Goal: Find specific page/section: Find specific page/section

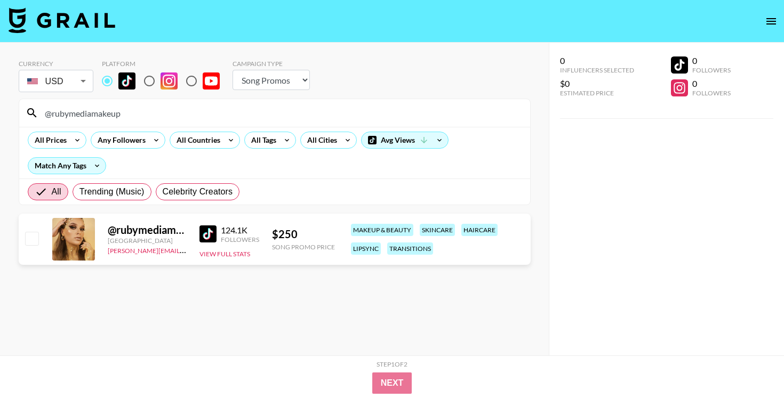
select select "Song"
click at [222, 109] on input "@rubymediamakeup" at bounding box center [280, 113] width 485 height 17
paste input "[URL][DOMAIN_NAME]"
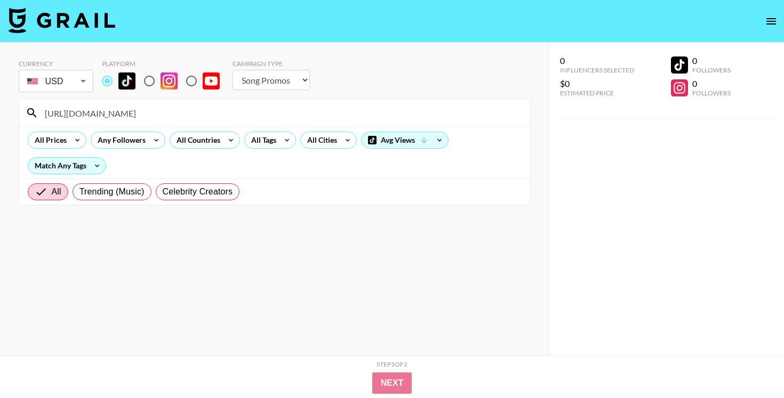
drag, startPoint x: 127, startPoint y: 111, endPoint x: 17, endPoint y: 111, distance: 110.4
click at [19, 111] on div "[URL][DOMAIN_NAME]" at bounding box center [274, 113] width 511 height 28
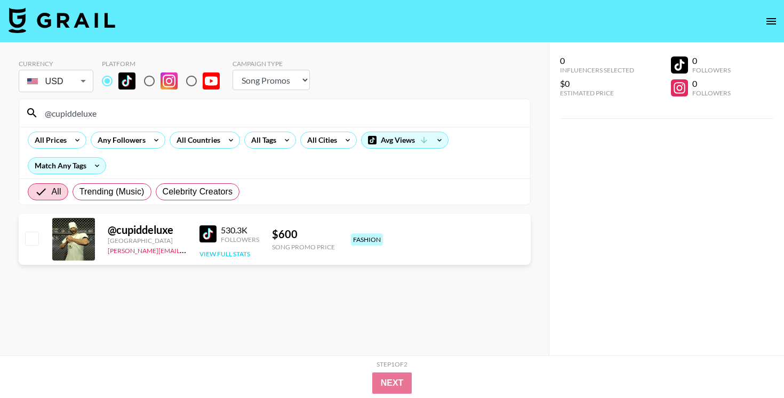
click at [235, 253] on button "View Full Stats" at bounding box center [224, 254] width 51 height 8
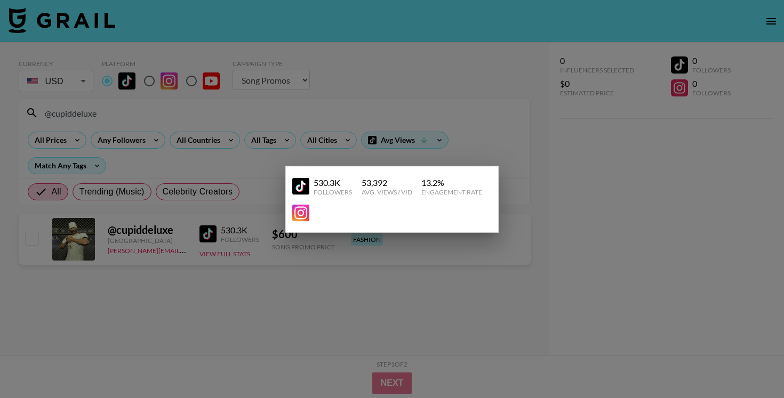
click at [126, 245] on div at bounding box center [392, 199] width 784 height 398
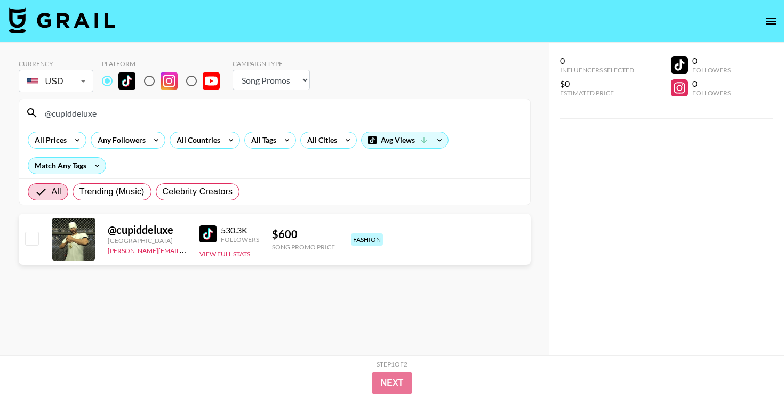
click at [148, 231] on div "@ cupiddeluxe" at bounding box center [147, 229] width 79 height 13
click at [117, 238] on div "[GEOGRAPHIC_DATA]" at bounding box center [147, 241] width 79 height 8
click at [210, 238] on img at bounding box center [207, 234] width 17 height 17
click at [224, 255] on button "View Full Stats" at bounding box center [224, 254] width 51 height 8
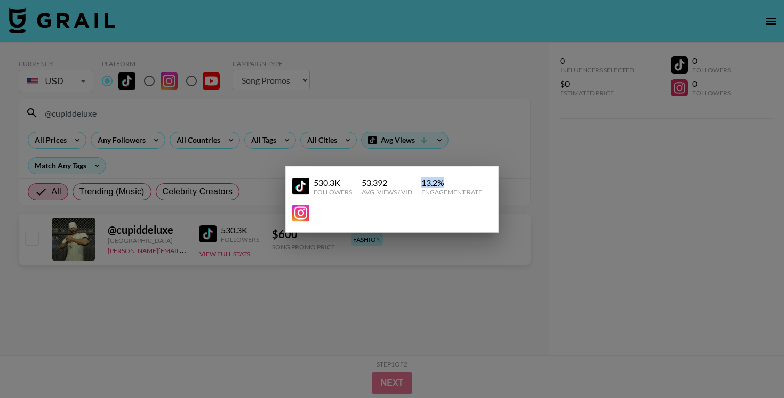
drag, startPoint x: 422, startPoint y: 180, endPoint x: 465, endPoint y: 180, distance: 42.7
click at [465, 180] on div "13.2 %" at bounding box center [451, 182] width 61 height 11
copy div "13.2 %"
click at [539, 151] on div at bounding box center [392, 199] width 784 height 398
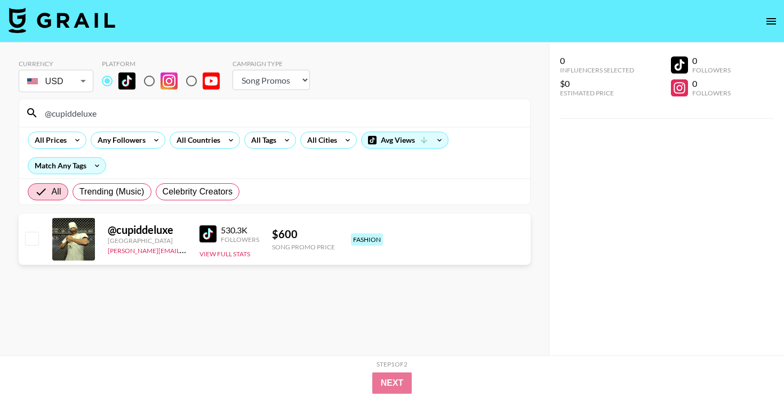
click at [315, 105] on input "@cupiddeluxe" at bounding box center [280, 113] width 485 height 17
paste input "_luvesti"
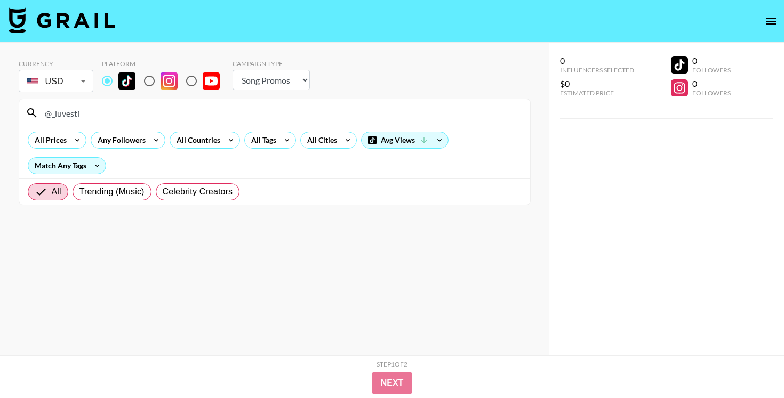
type input "@_luvesti"
